Goal: Information Seeking & Learning: Learn about a topic

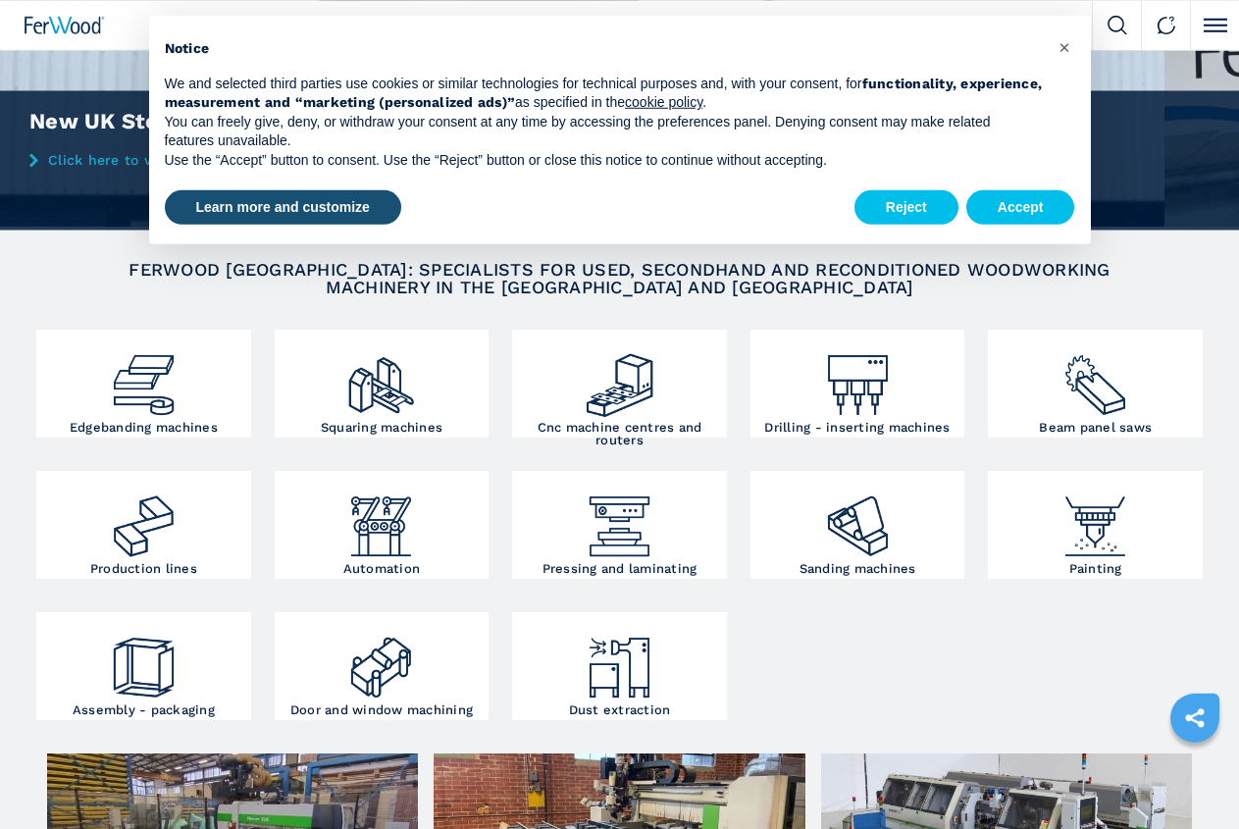
scroll to position [100, 0]
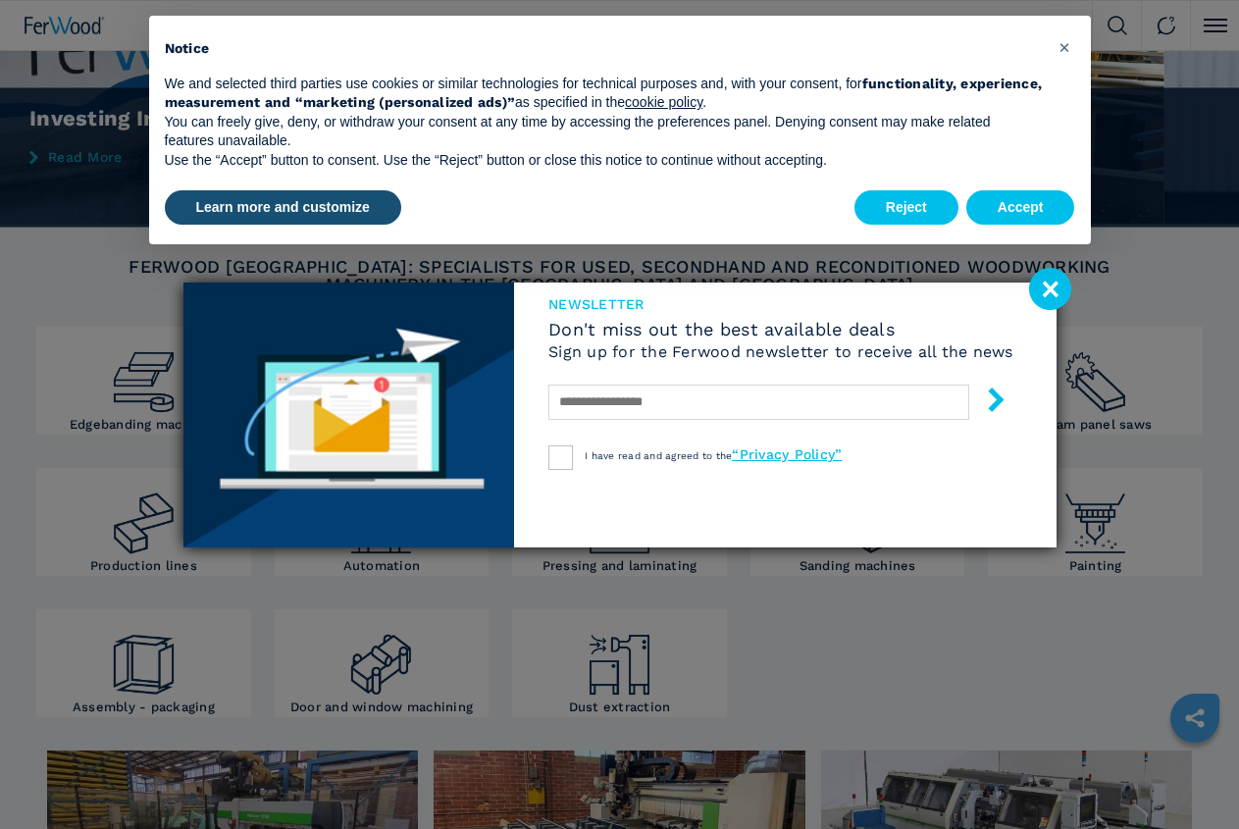
click at [1060, 290] on image at bounding box center [1050, 289] width 42 height 42
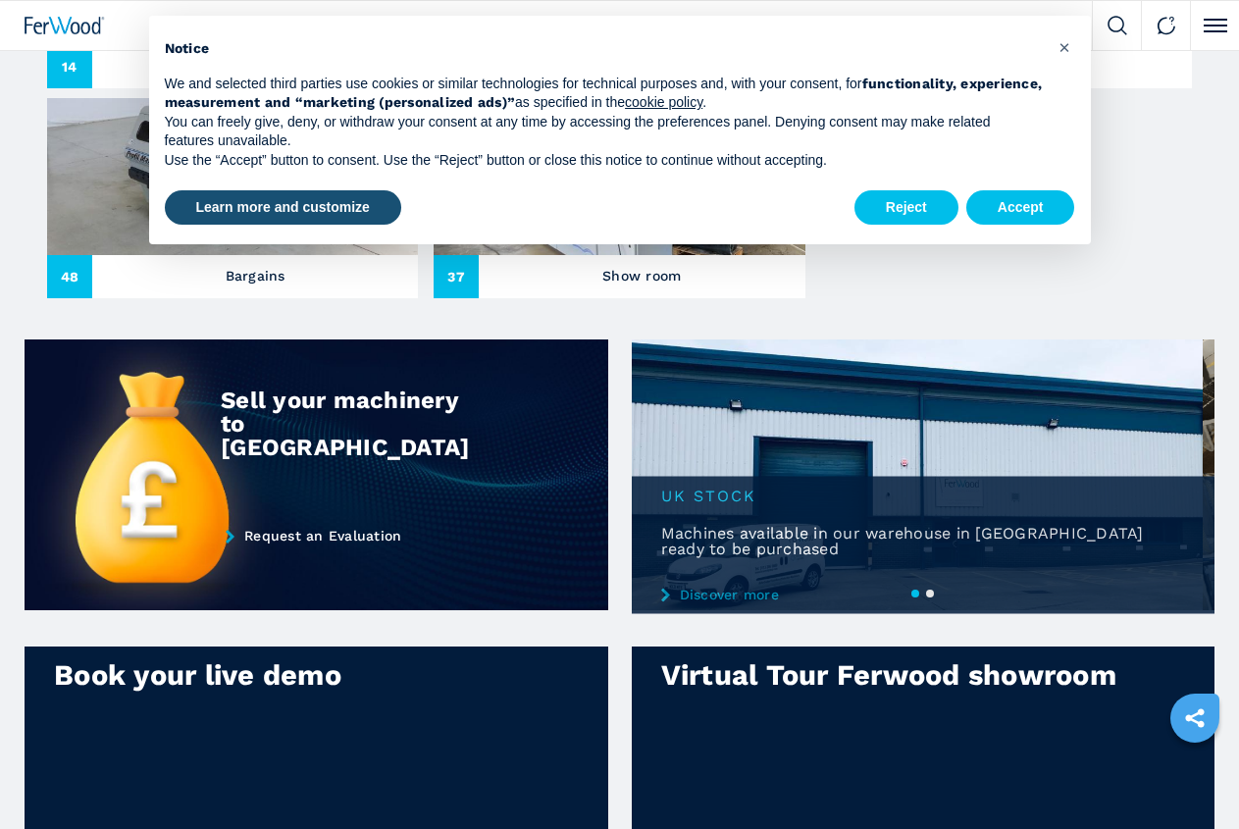
scroll to position [967, 0]
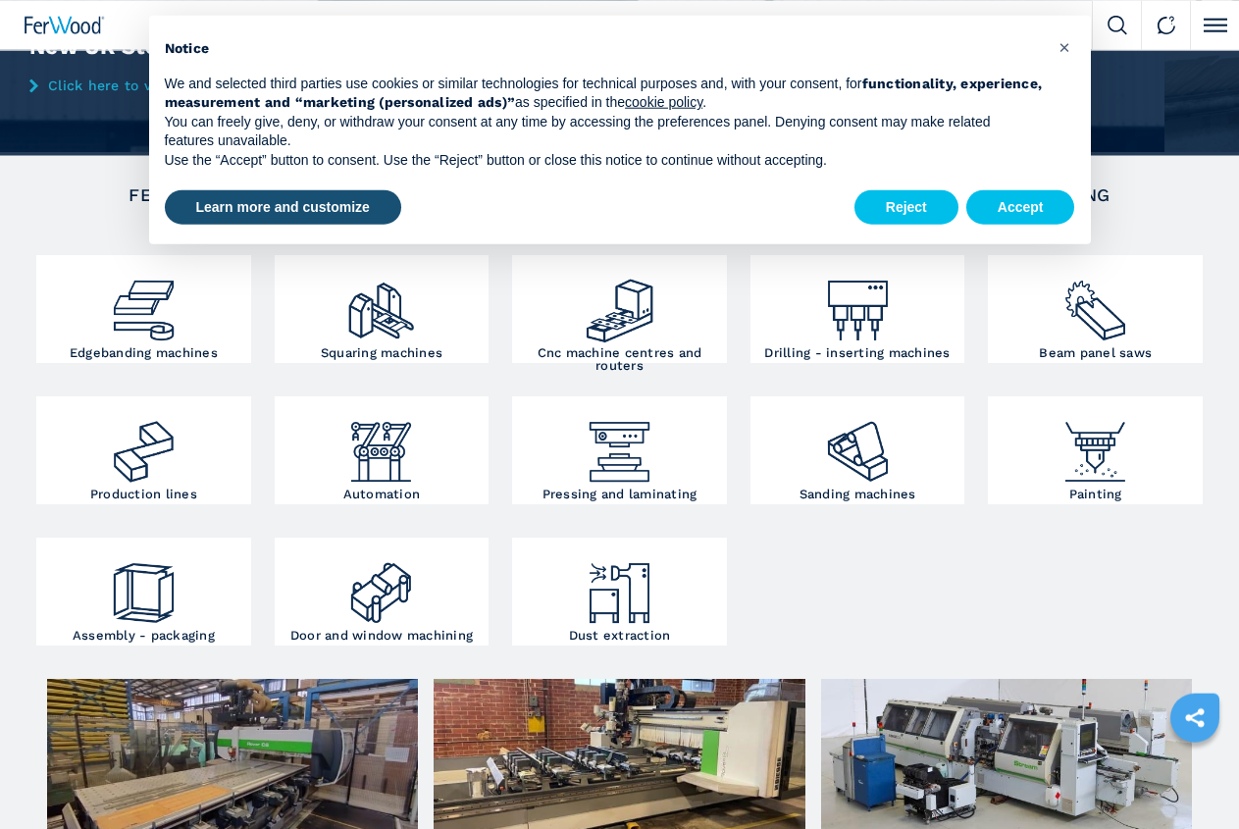
scroll to position [183, 0]
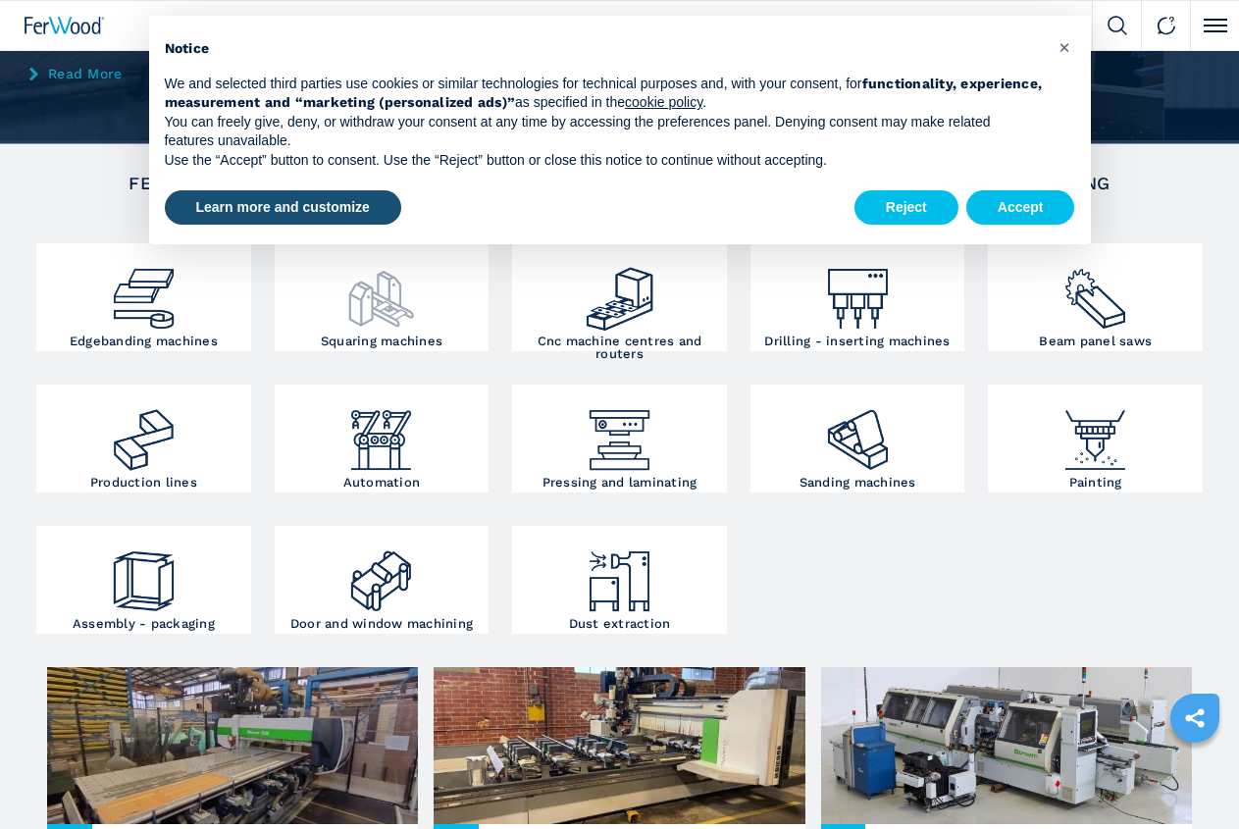
click at [345, 334] on img at bounding box center [381, 291] width 72 height 86
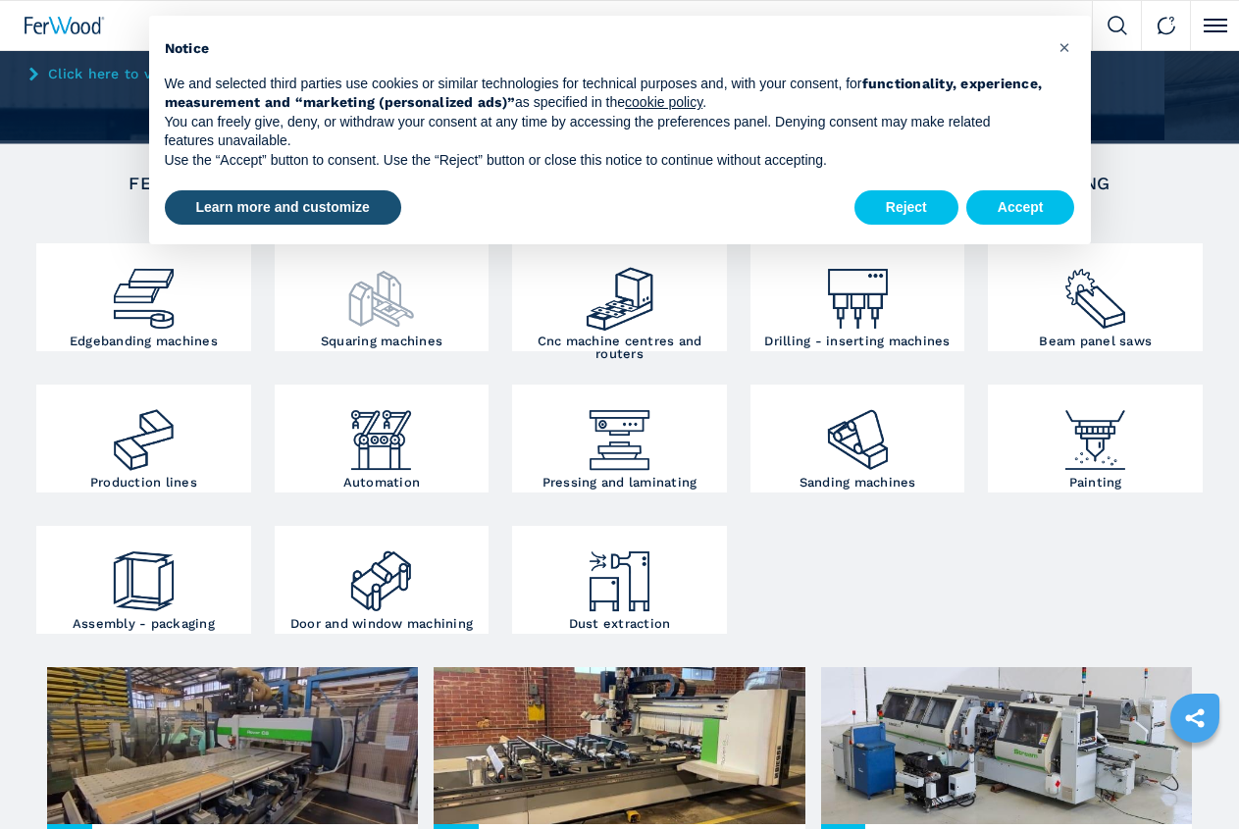
click at [321, 347] on h3 "Squaring machines" at bounding box center [382, 340] width 122 height 13
click at [1040, 197] on button "Accept" at bounding box center [1020, 207] width 109 height 35
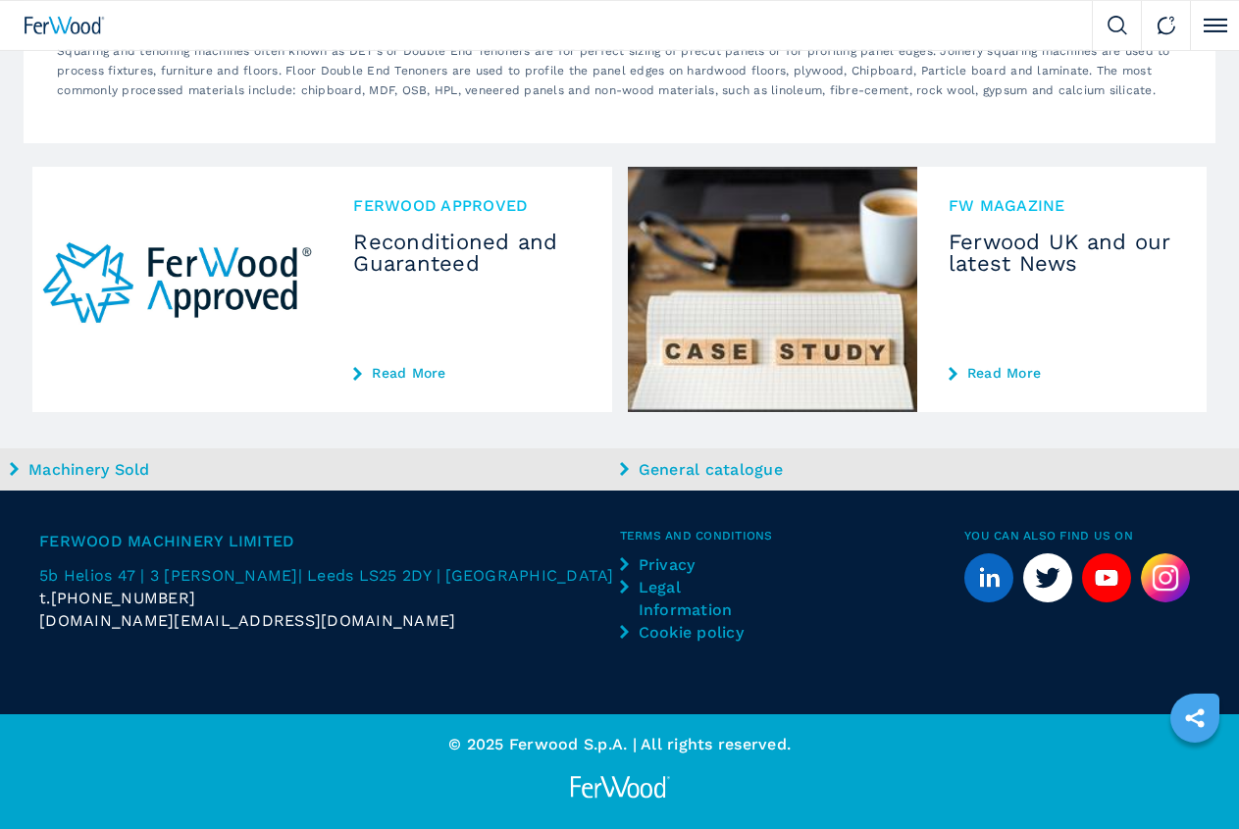
scroll to position [2568, 0]
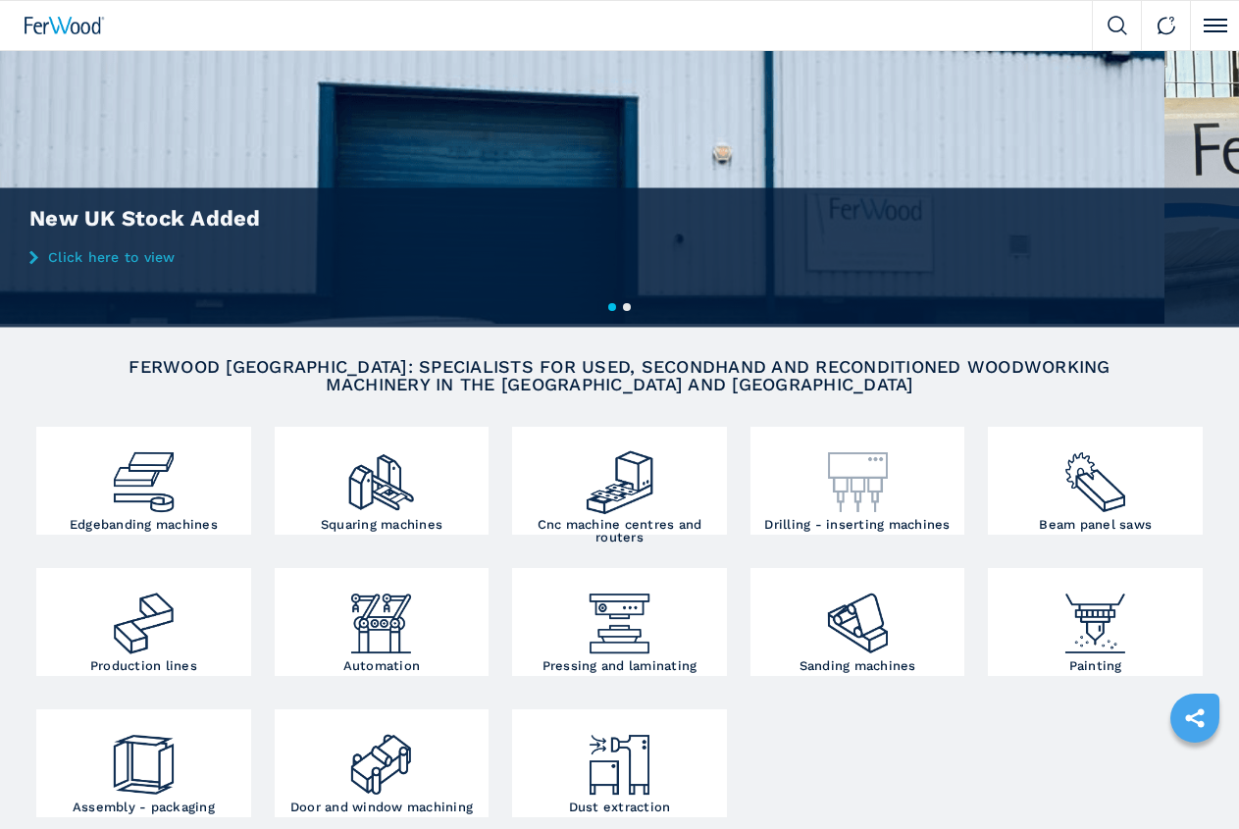
click at [822, 518] on img at bounding box center [858, 475] width 72 height 86
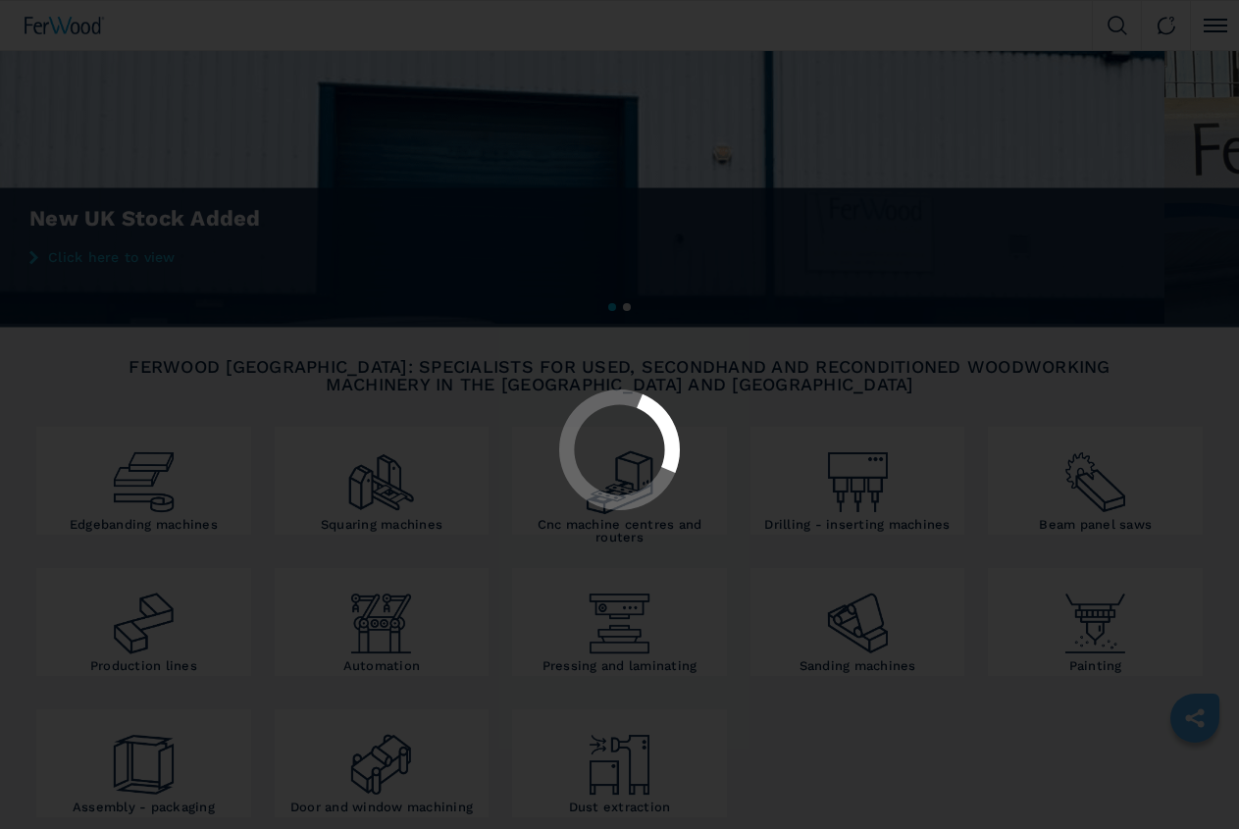
select select "**********"
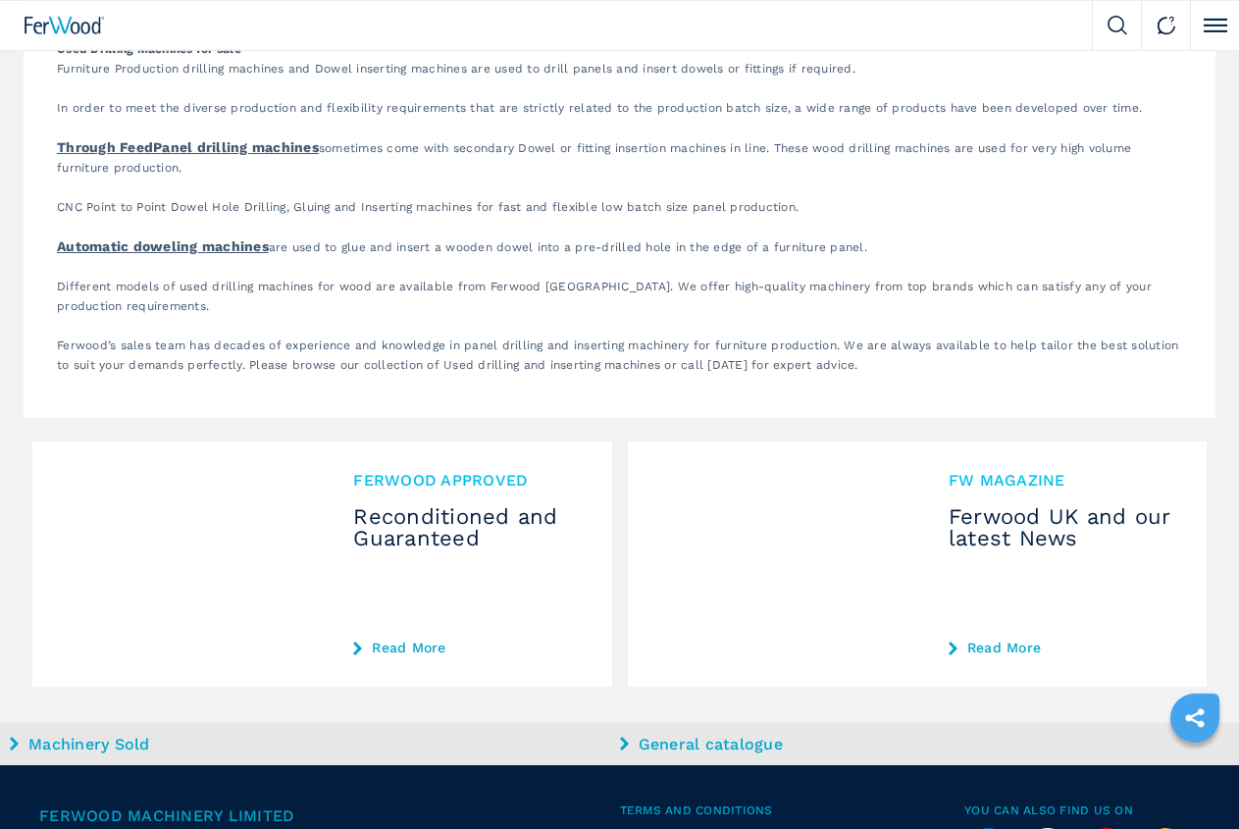
scroll to position [3552, 0]
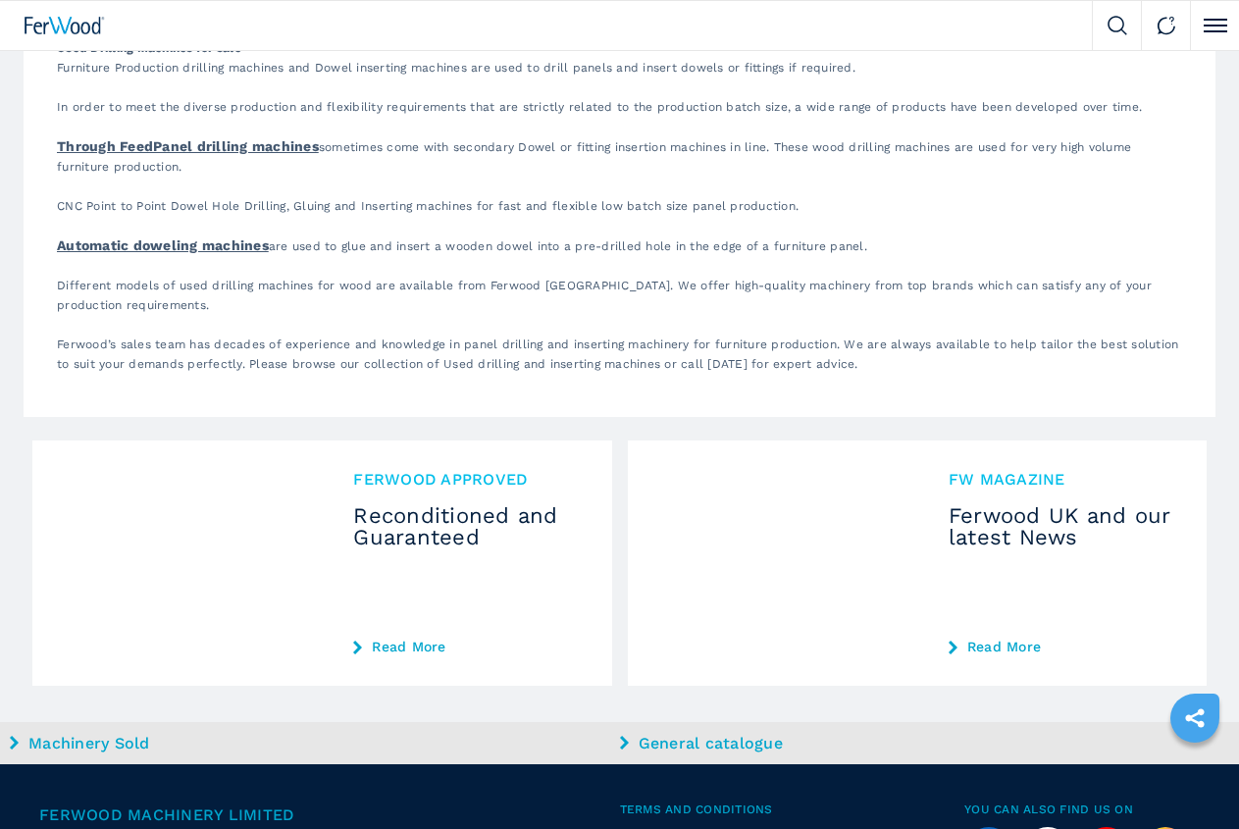
click at [0, 0] on img at bounding box center [0, 0] width 0 height 0
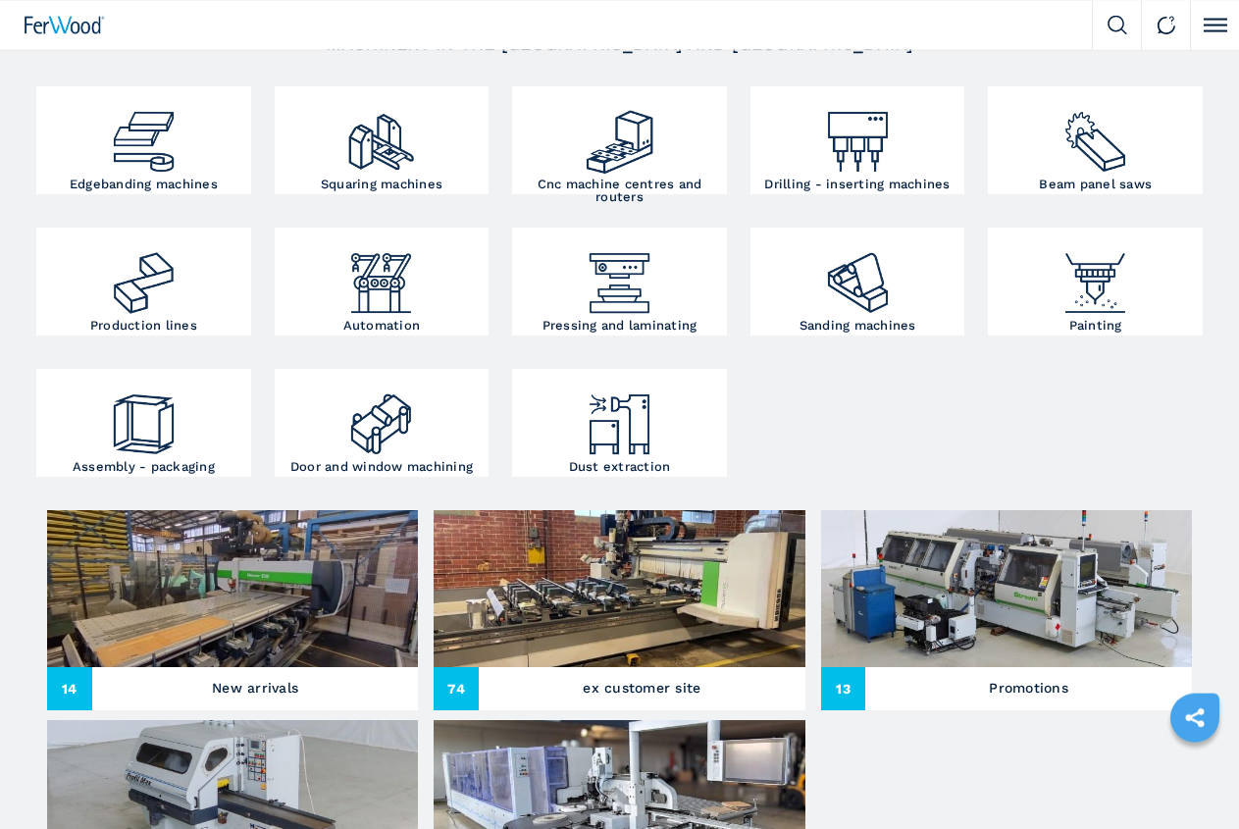
scroll to position [350, 0]
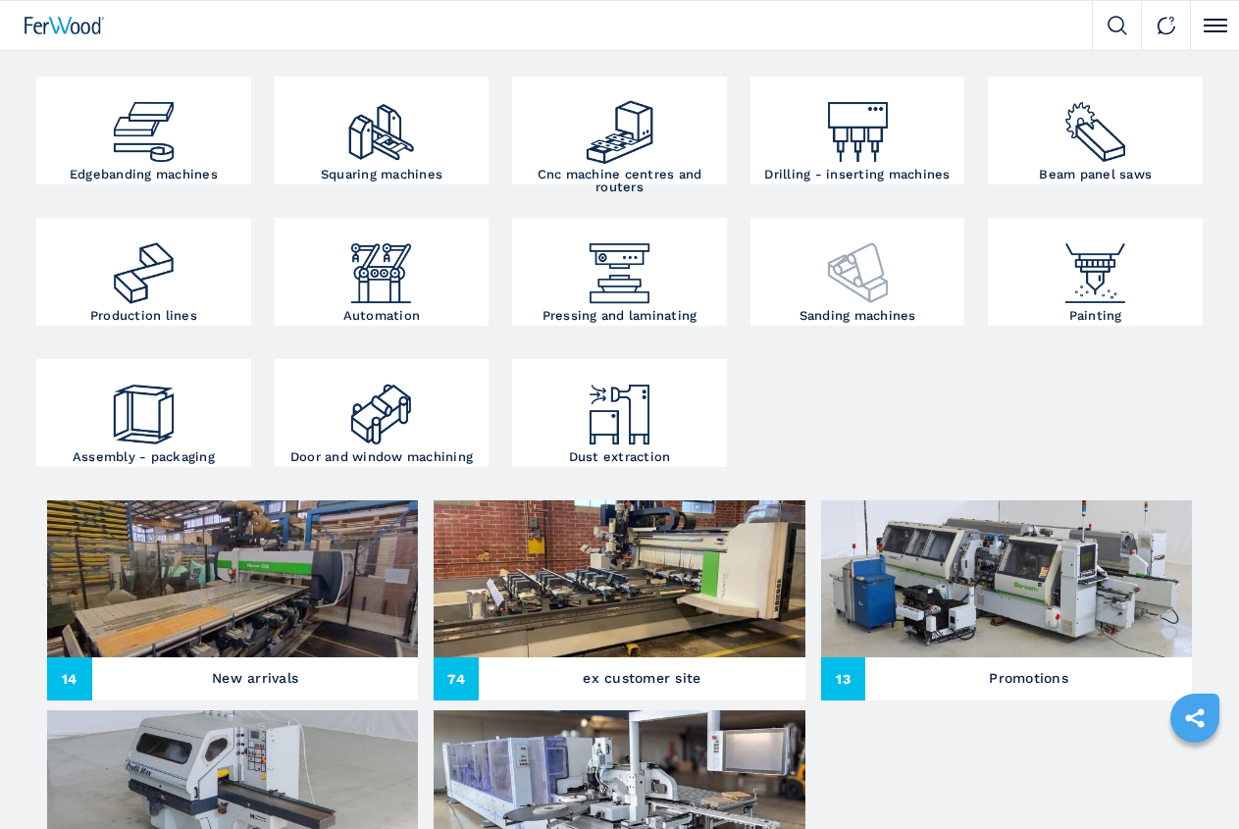
click at [822, 309] on img at bounding box center [858, 266] width 72 height 86
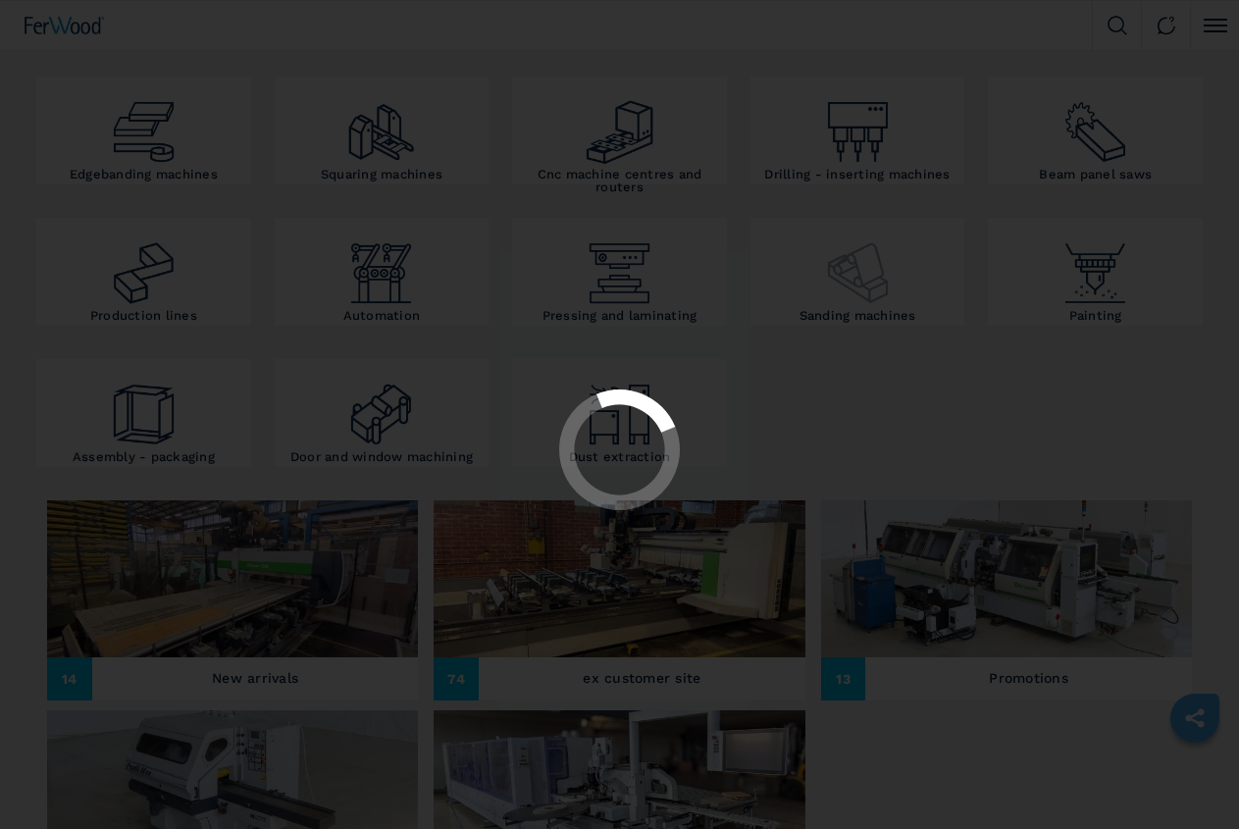
select select "**********"
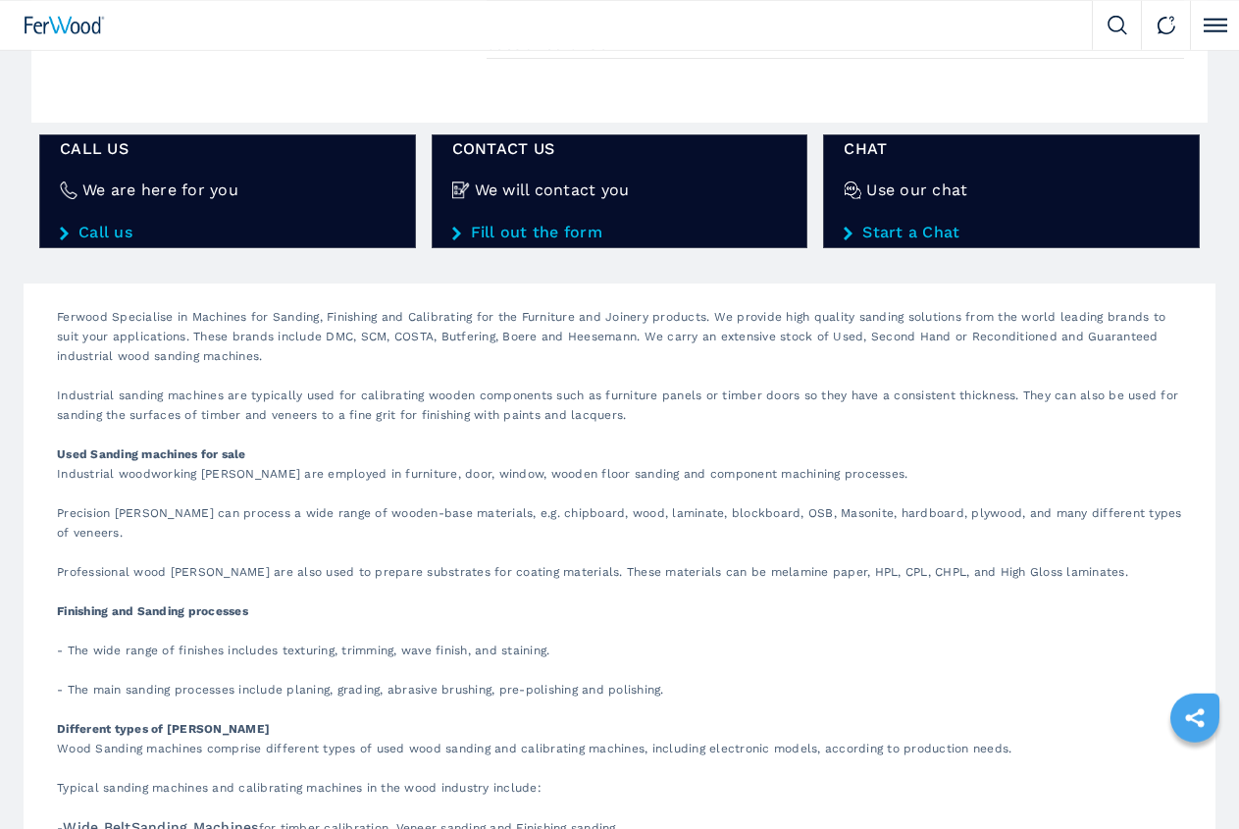
scroll to position [2768, 0]
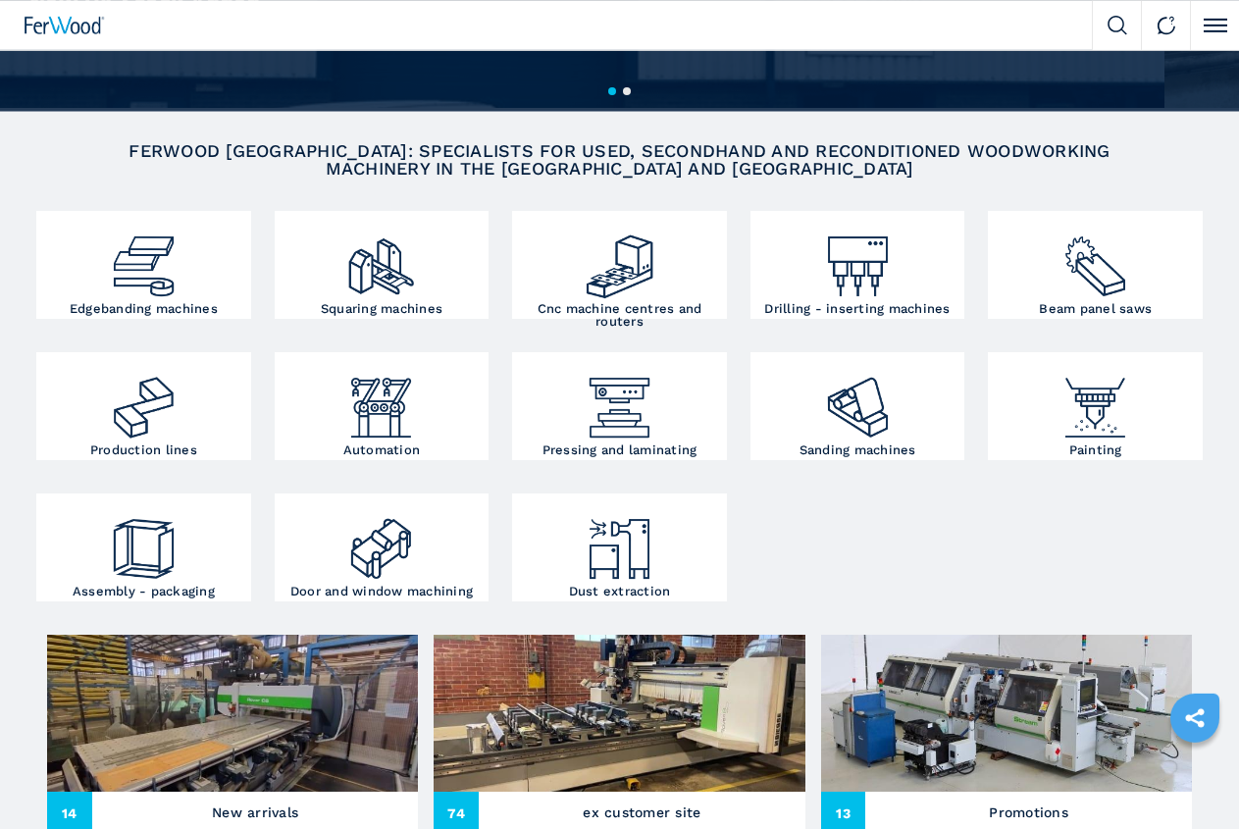
scroll to position [217, 0]
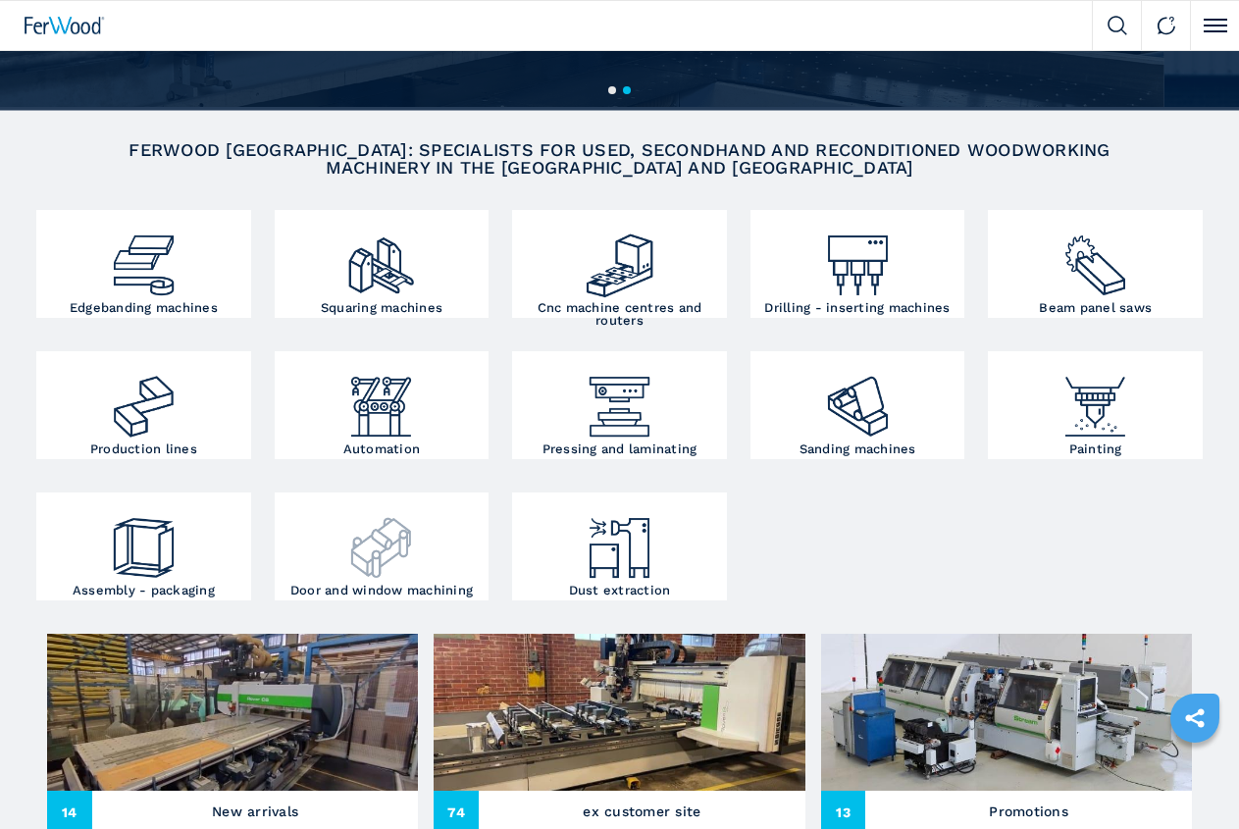
click at [473, 594] on h3 "Door and window machining" at bounding box center [381, 590] width 182 height 13
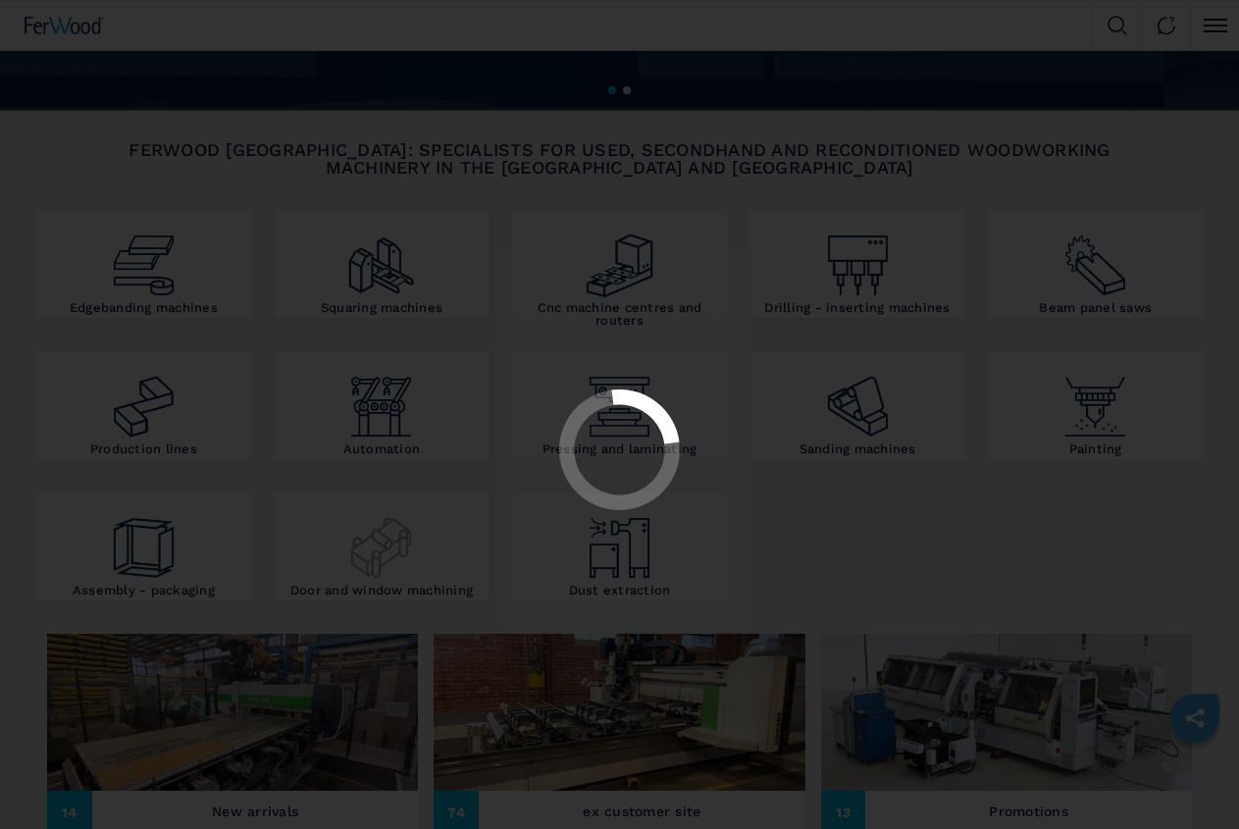
select select "**********"
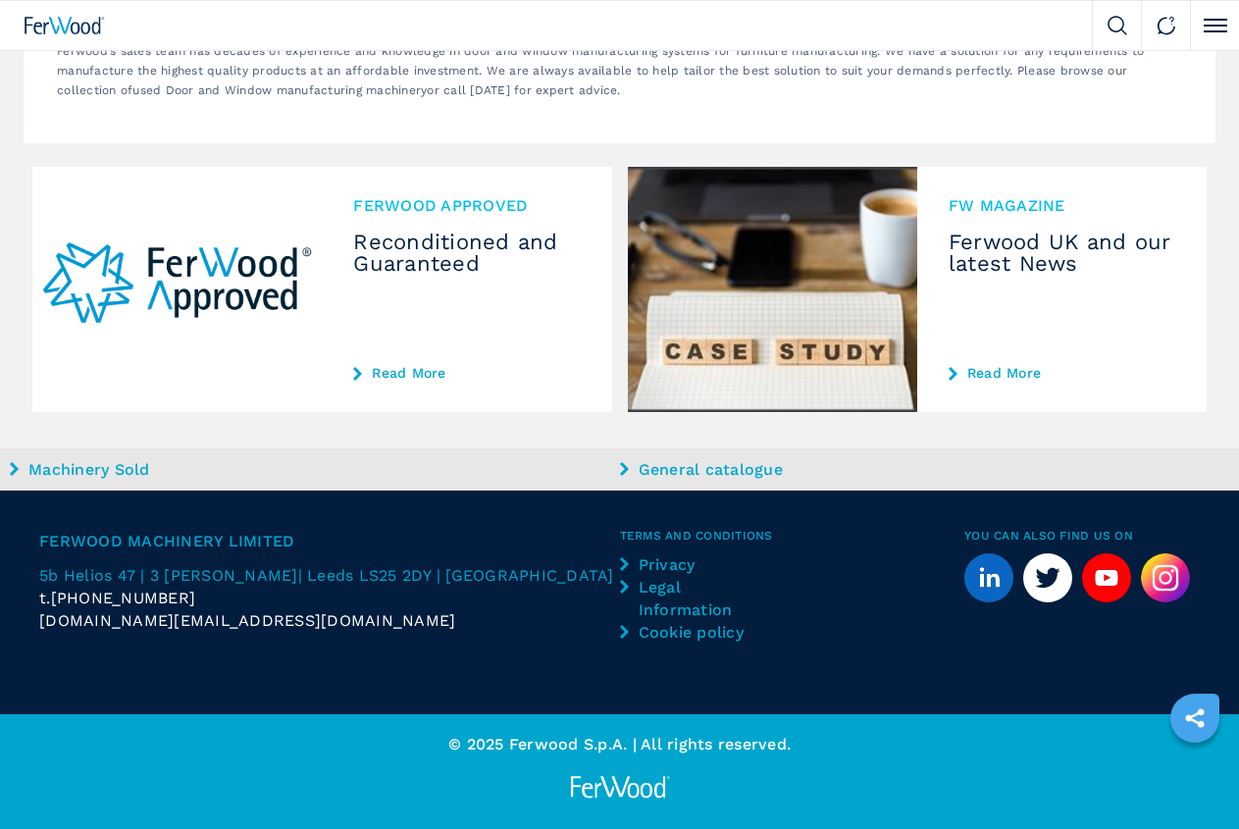
scroll to position [2001, 0]
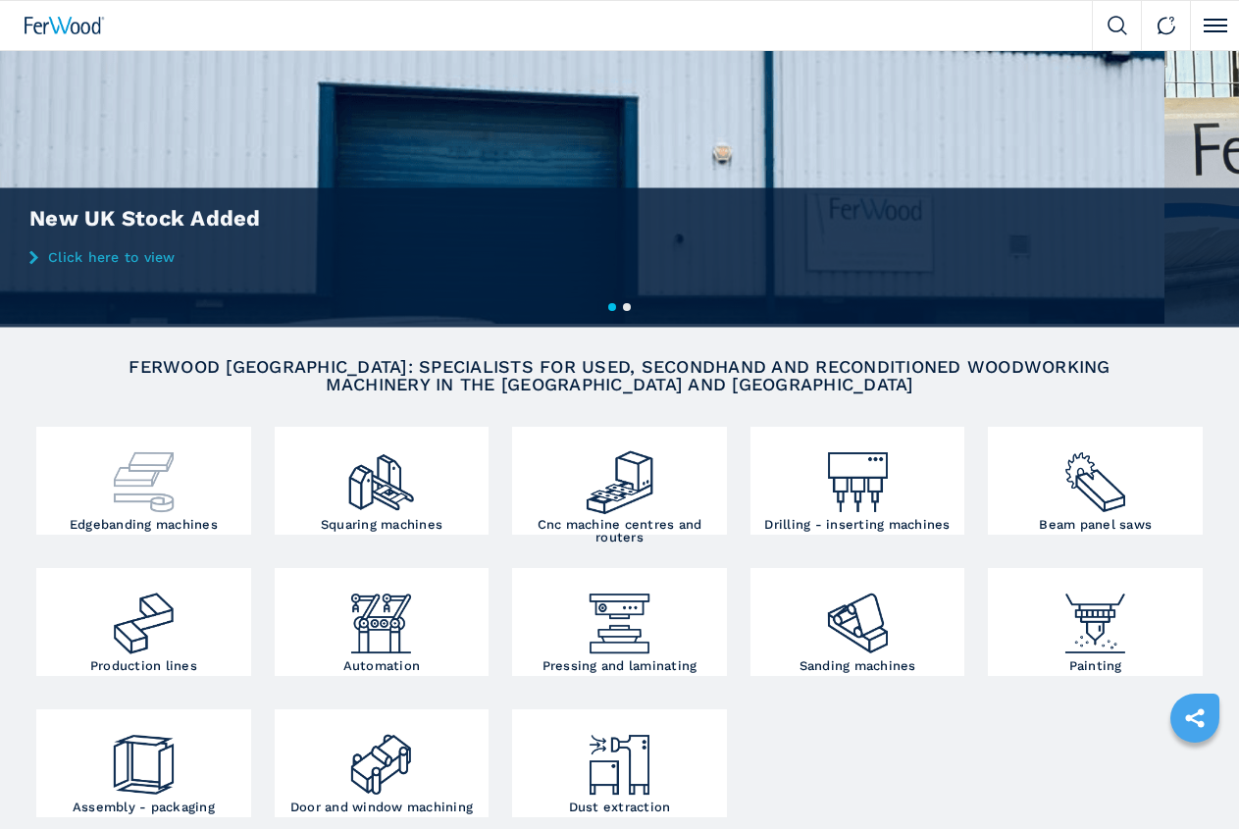
click at [108, 518] on img at bounding box center [144, 475] width 72 height 86
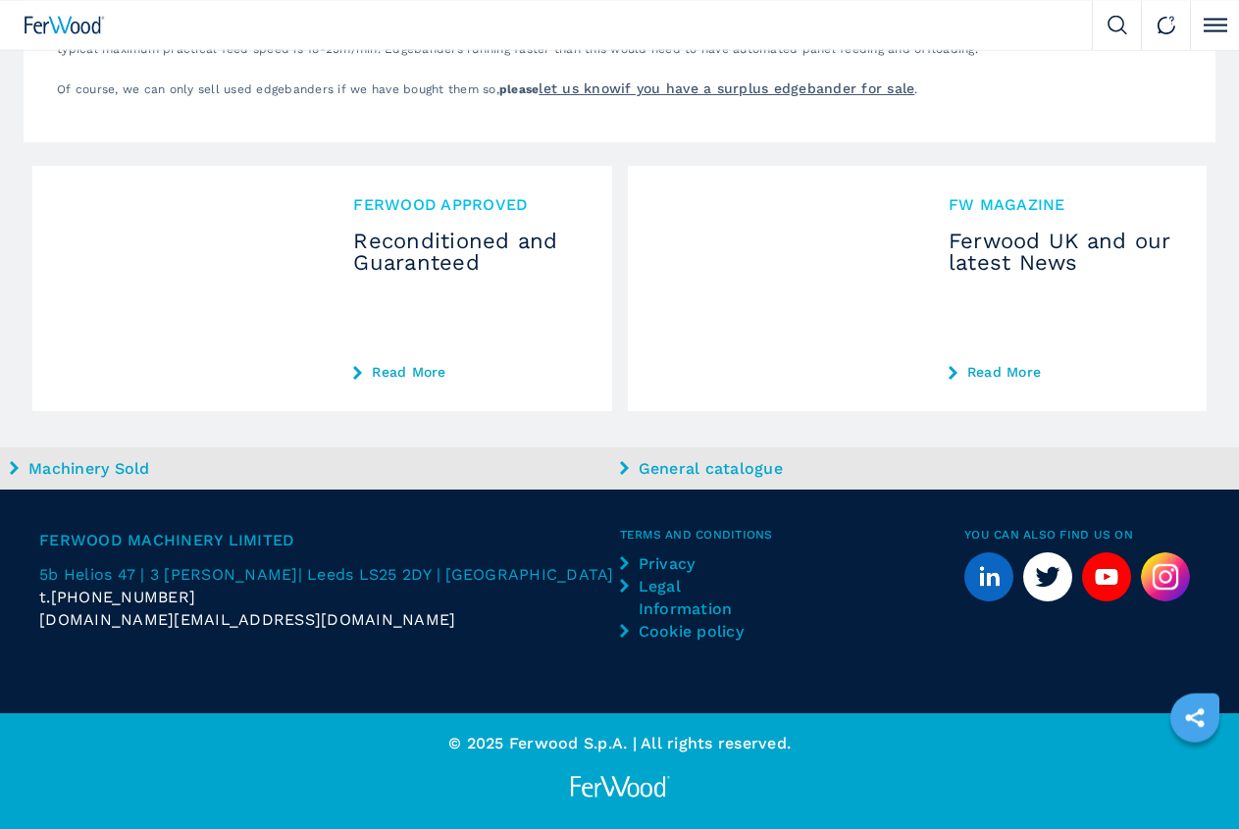
scroll to position [5286, 0]
click at [0, 0] on img at bounding box center [0, 0] width 0 height 0
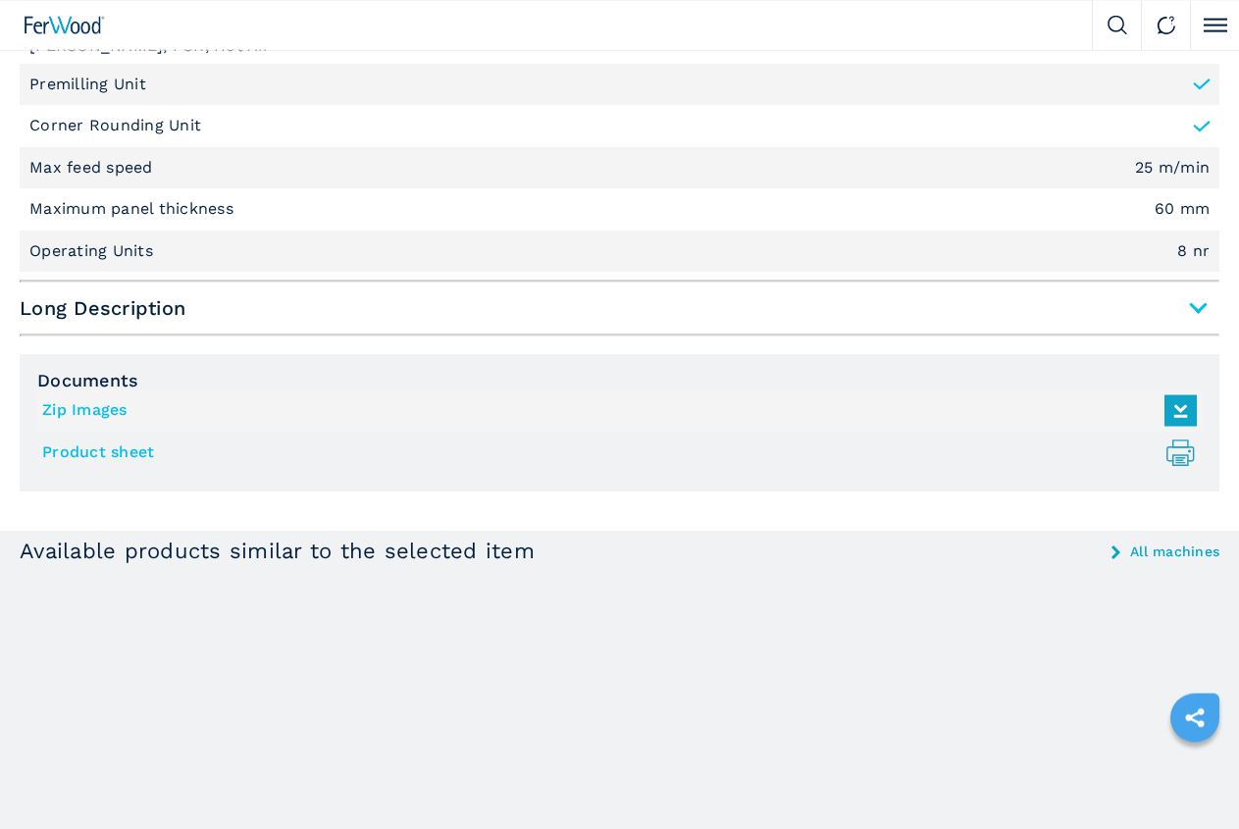
scroll to position [1493, 0]
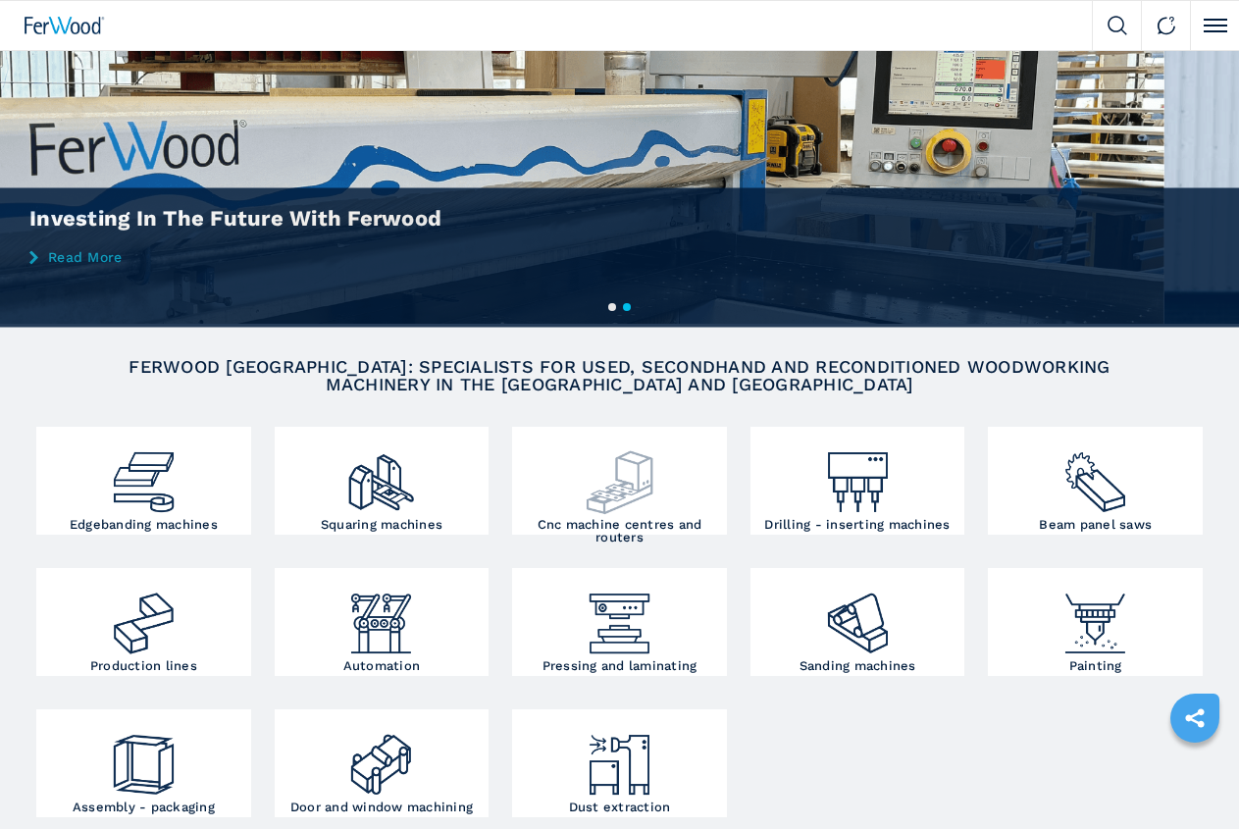
click at [517, 543] on h3 "Cnc machine centres and routers" at bounding box center [619, 531] width 205 height 26
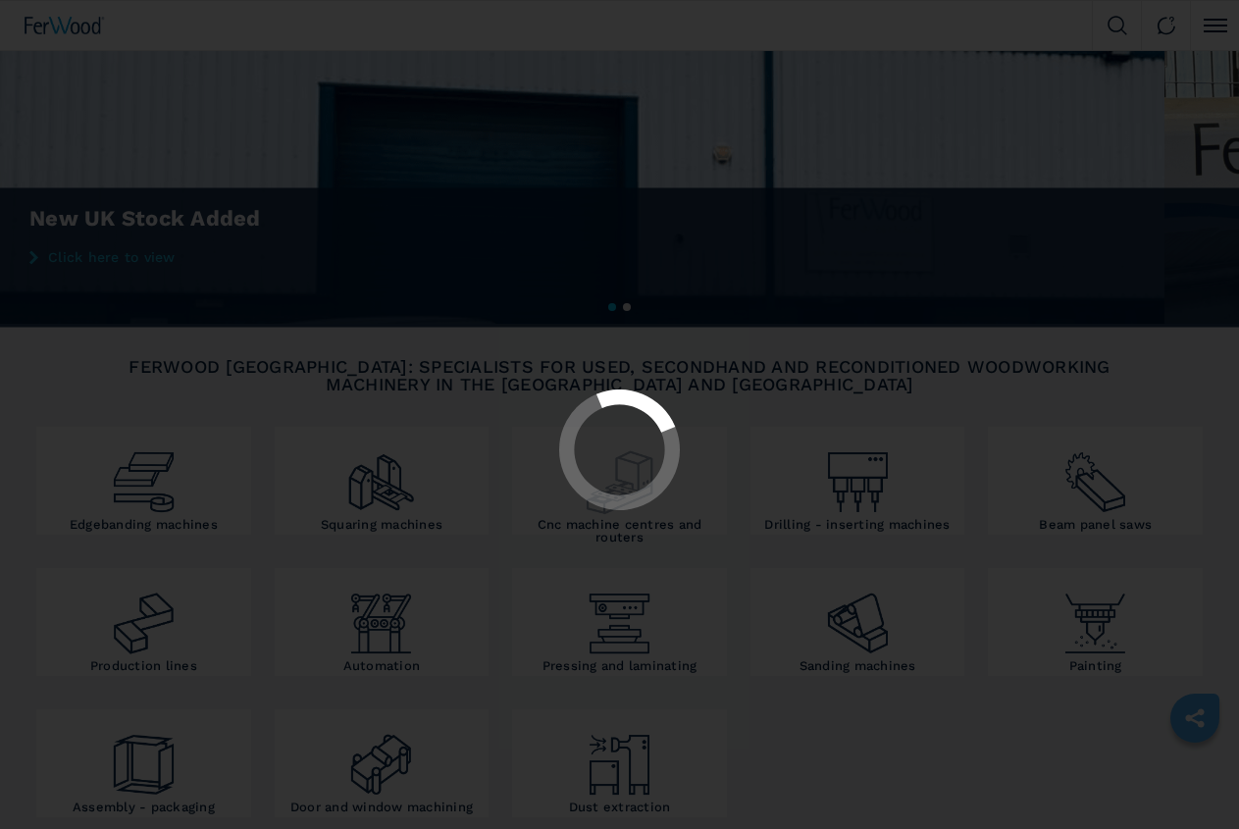
select select "**********"
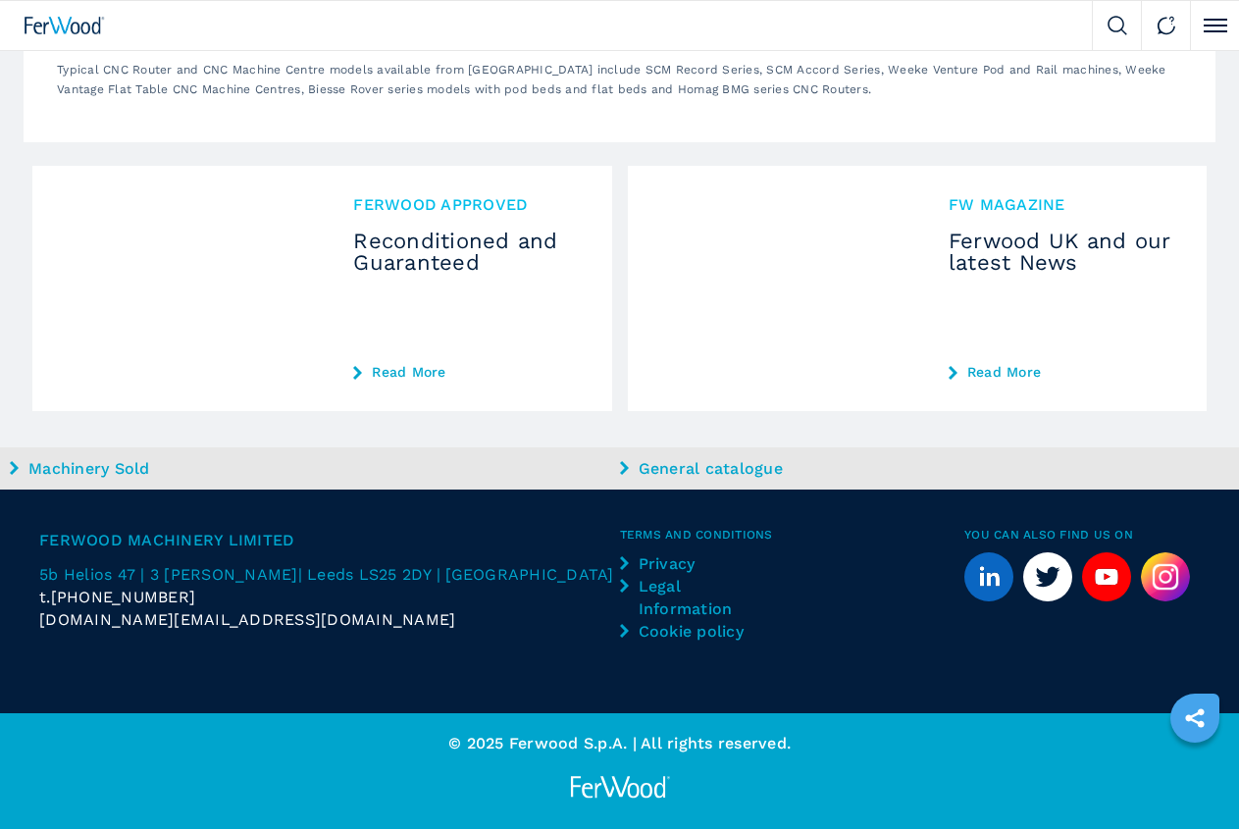
scroll to position [6570, 0]
